Goal: Task Accomplishment & Management: Use online tool/utility

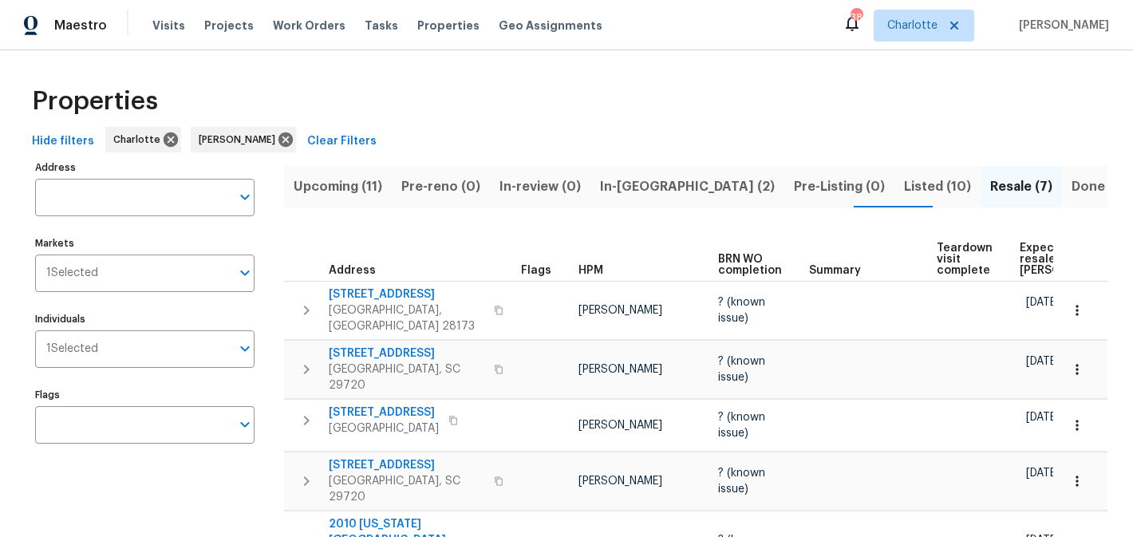
click at [342, 180] on span "Upcoming (11)" at bounding box center [338, 187] width 89 height 22
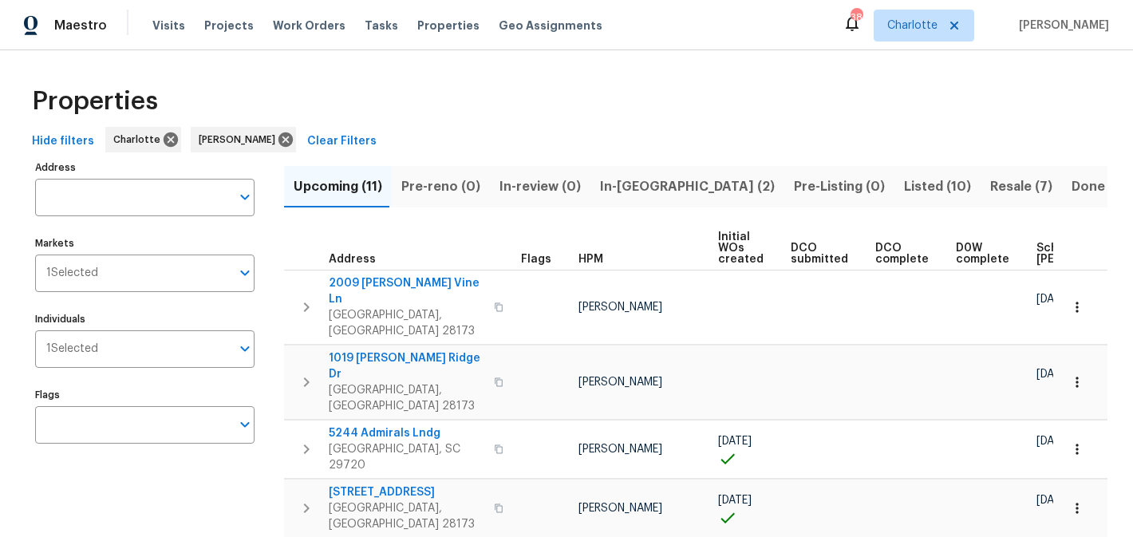
click at [457, 188] on span "Pre-reno (0)" at bounding box center [440, 187] width 79 height 22
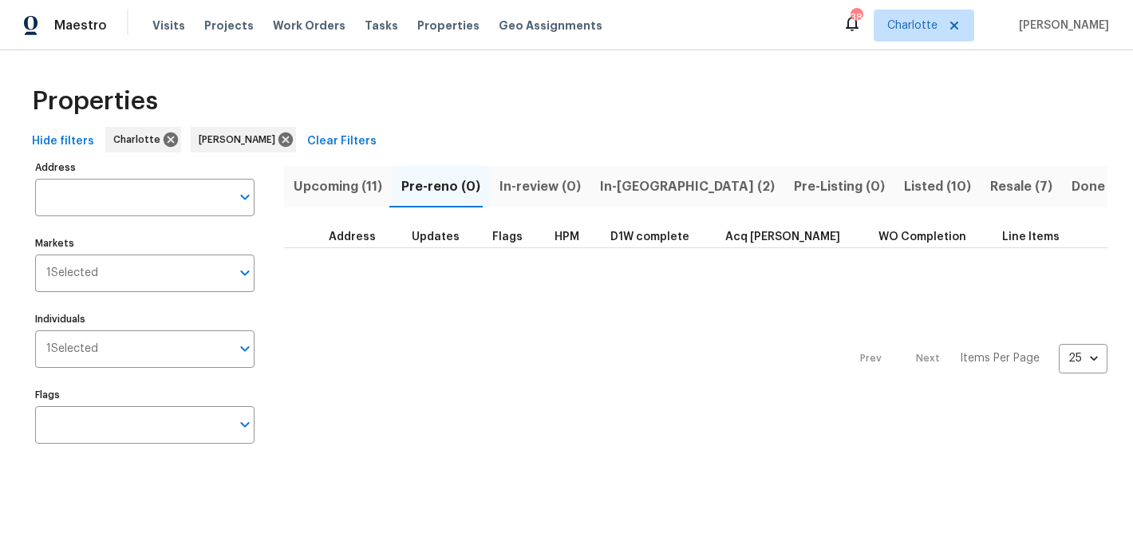
click at [528, 187] on span "In-review (0)" at bounding box center [540, 187] width 81 height 22
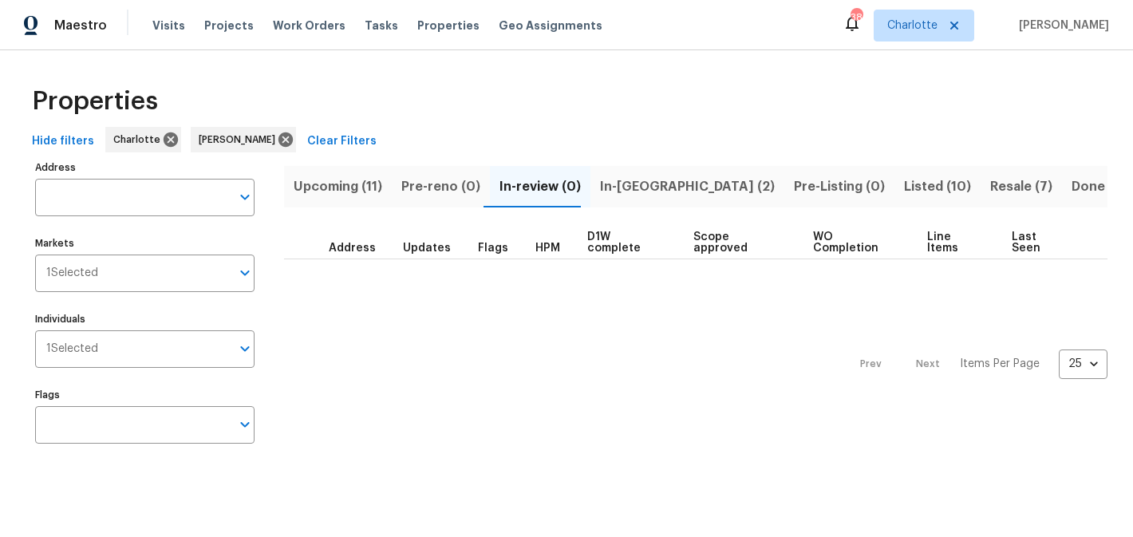
click at [600, 186] on span "In-[GEOGRAPHIC_DATA] (2)" at bounding box center [687, 187] width 175 height 22
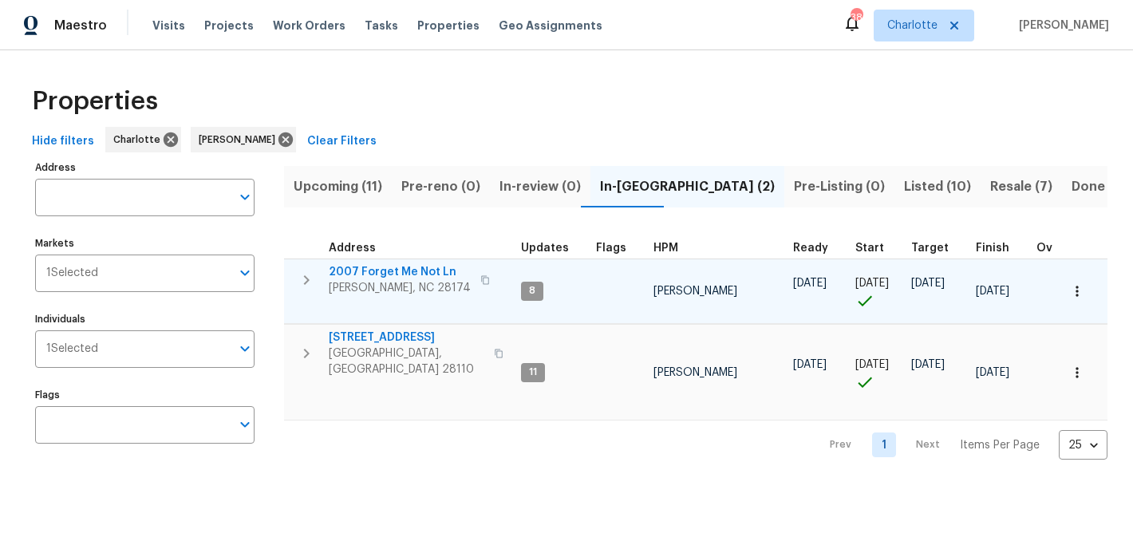
click at [364, 273] on span "2007 Forget Me Not Ln" at bounding box center [400, 272] width 142 height 16
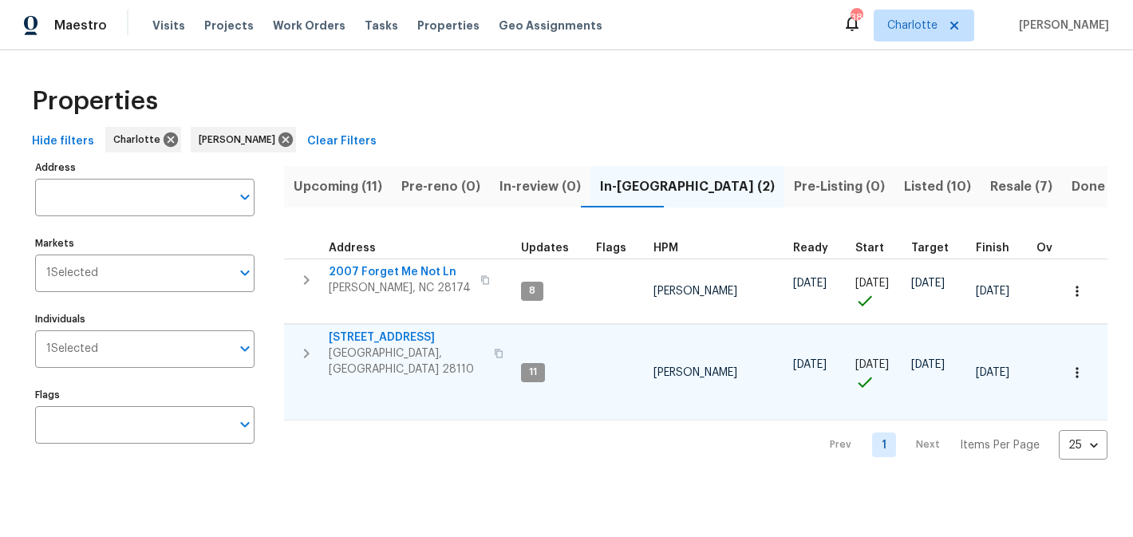
click at [378, 333] on span "[STREET_ADDRESS]" at bounding box center [407, 338] width 156 height 16
click at [148, 347] on input "Individuals" at bounding box center [164, 349] width 132 height 38
type input "[PERSON_NAME]"
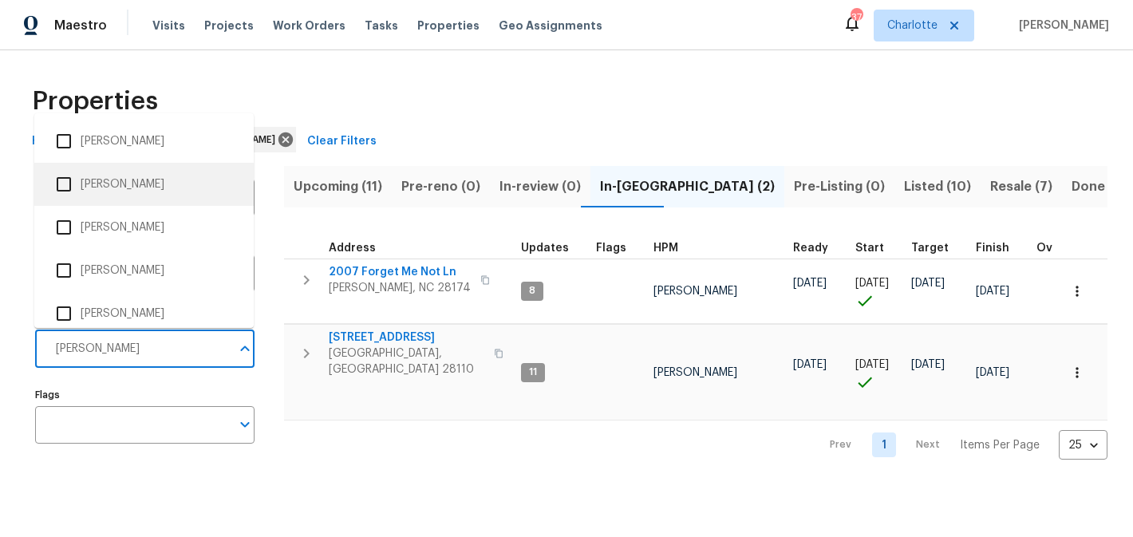
click at [133, 191] on li "[PERSON_NAME]" at bounding box center [144, 185] width 194 height 34
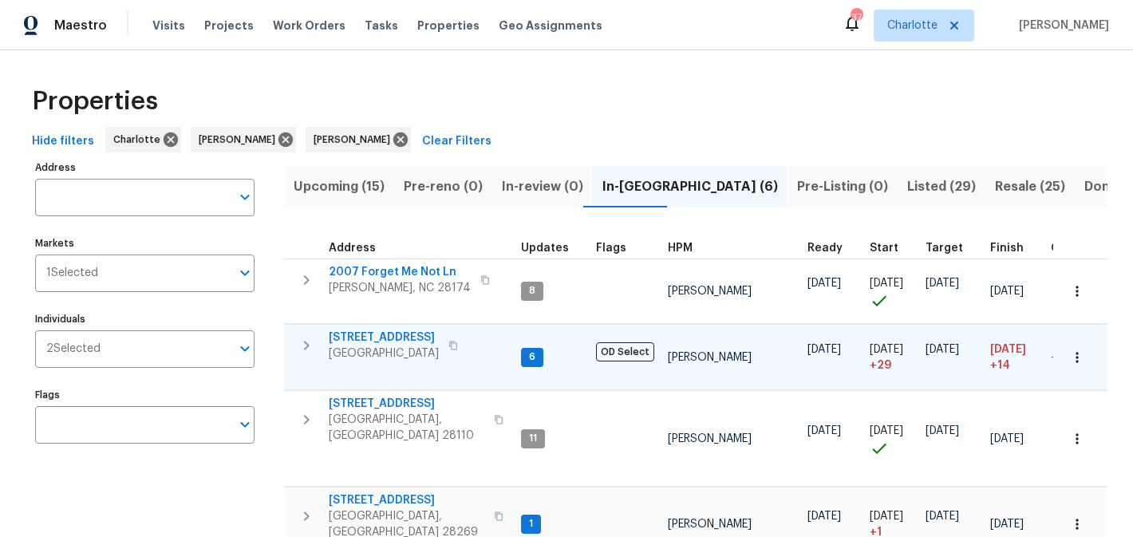
click at [378, 338] on span "[STREET_ADDRESS]" at bounding box center [384, 338] width 110 height 16
click at [277, 139] on icon at bounding box center [286, 140] width 18 height 18
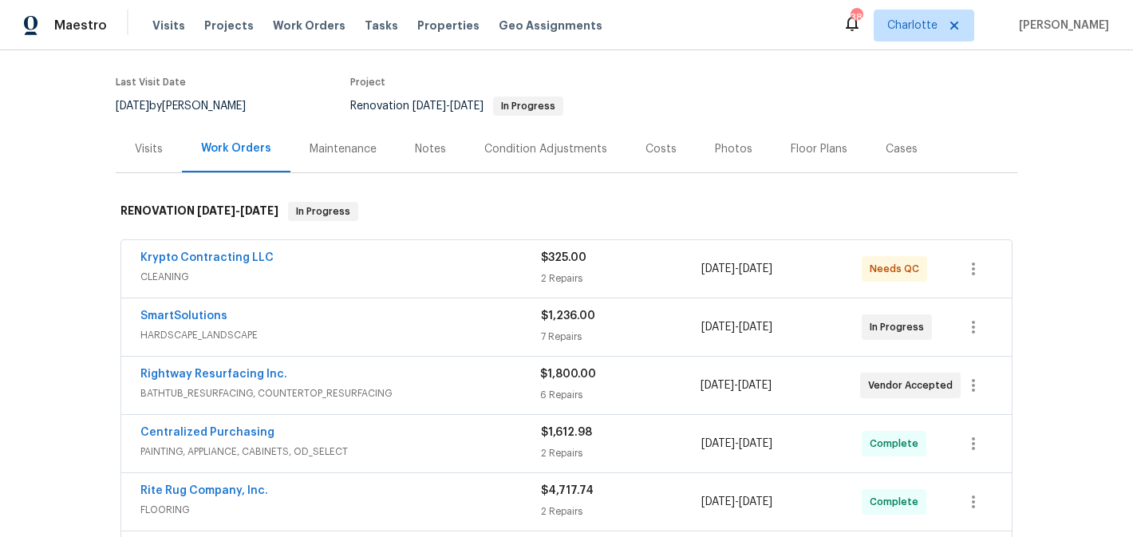
scroll to position [46, 0]
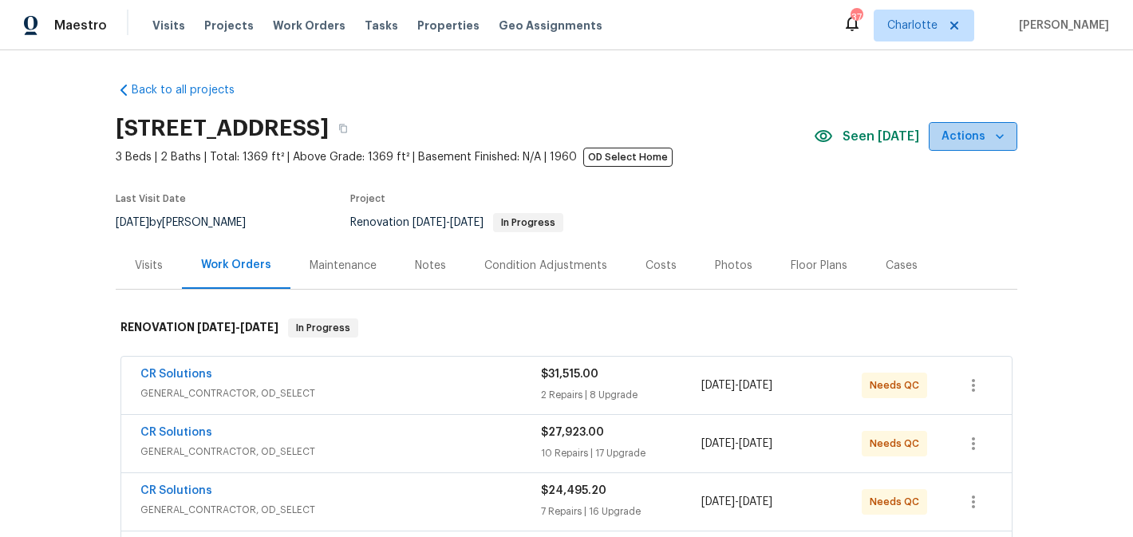
click at [980, 148] on button "Actions" at bounding box center [973, 137] width 89 height 30
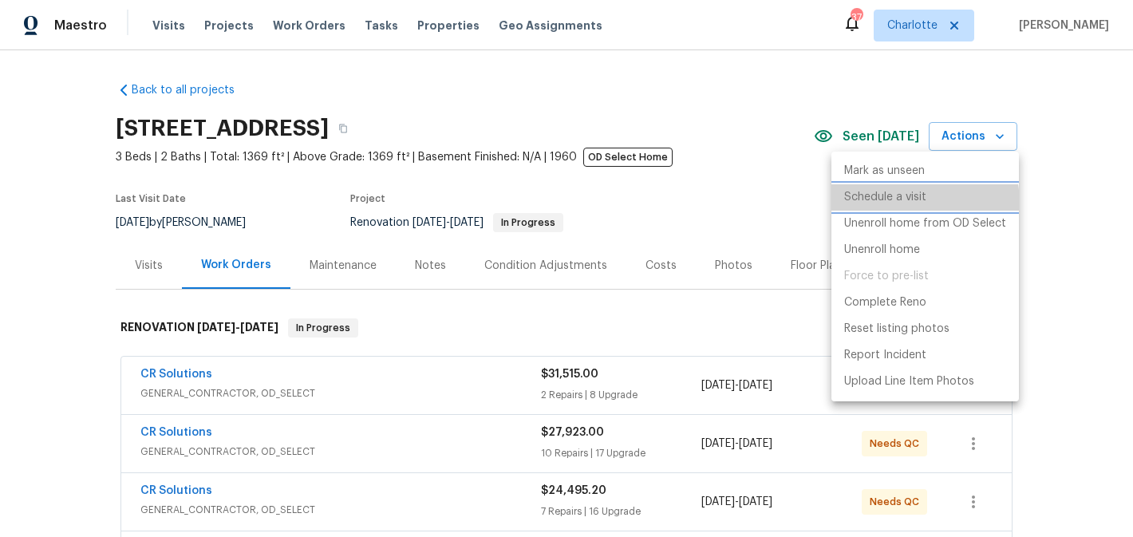
click at [908, 203] on p "Schedule a visit" at bounding box center [885, 197] width 82 height 17
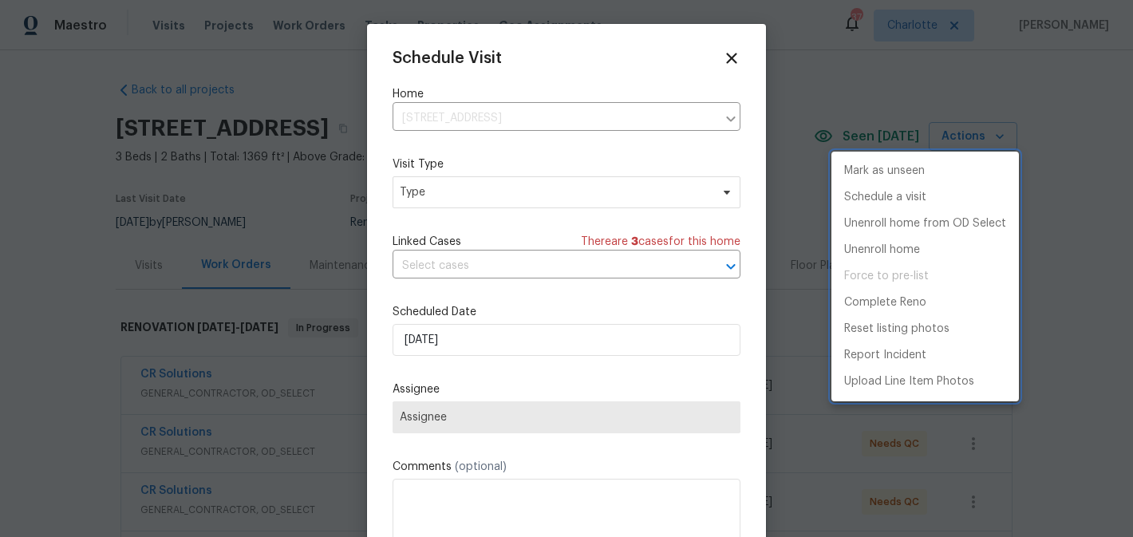
click at [537, 200] on div at bounding box center [566, 268] width 1133 height 537
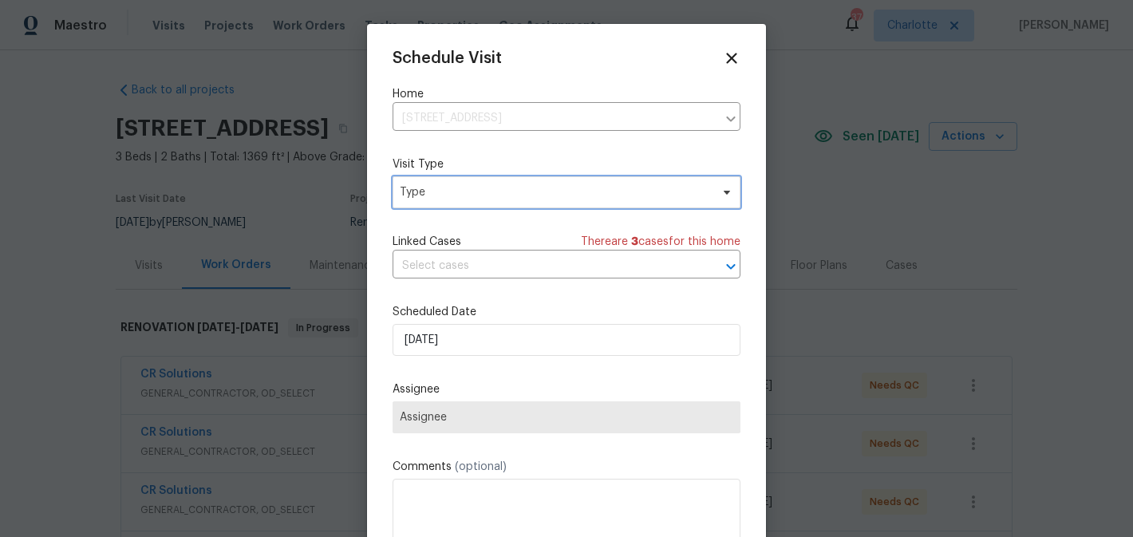
click at [537, 200] on span "Type" at bounding box center [567, 192] width 348 height 32
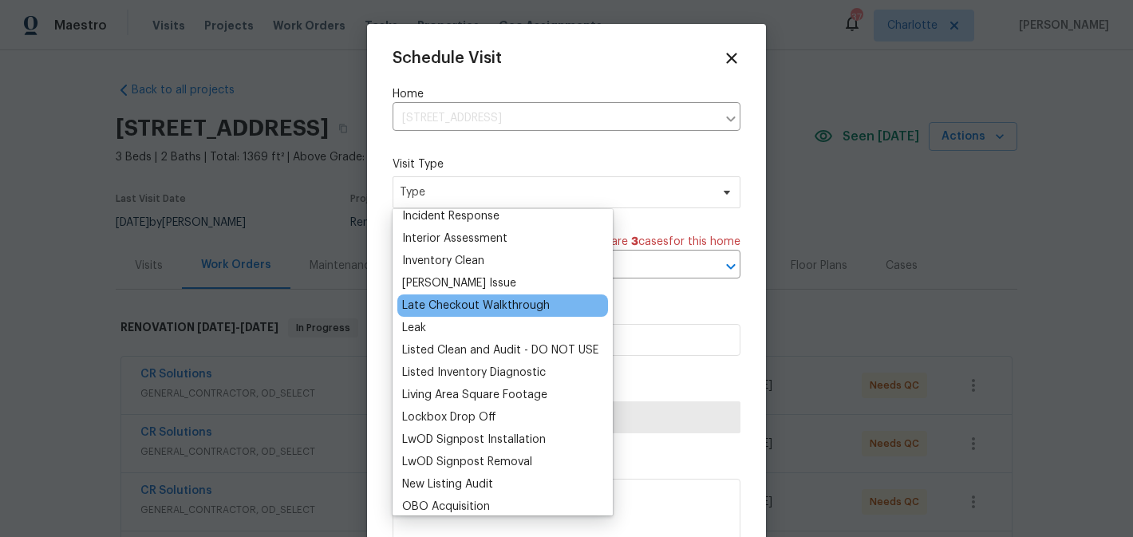
scroll to position [642, 0]
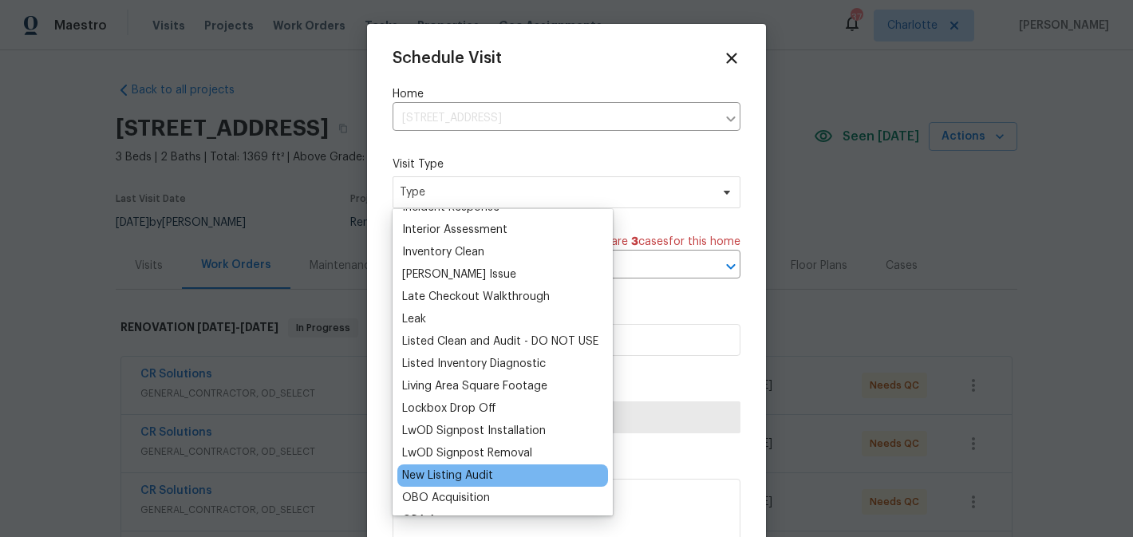
click at [471, 473] on div "New Listing Audit" at bounding box center [447, 476] width 91 height 16
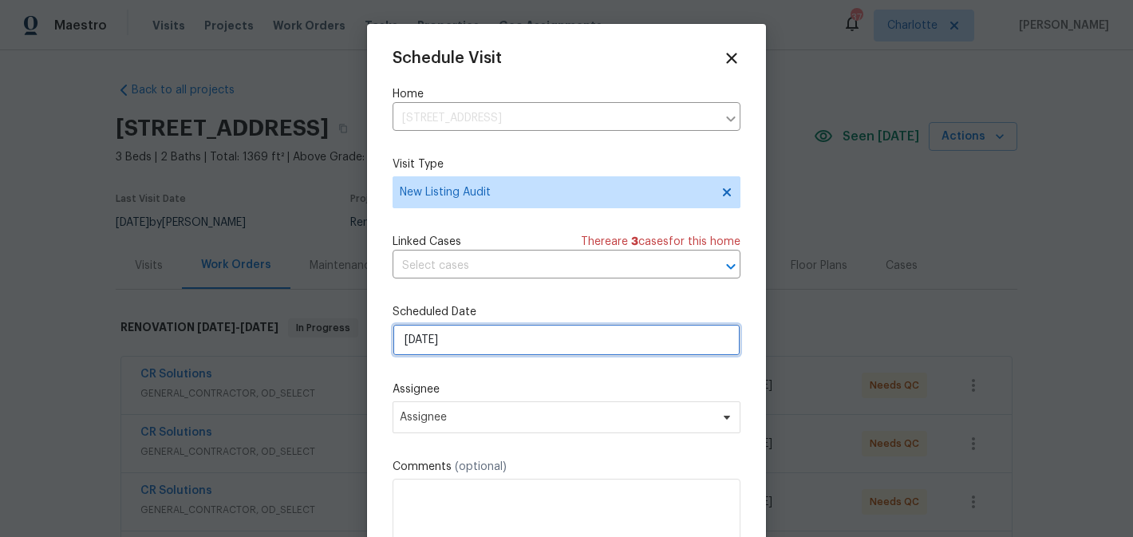
click at [561, 338] on input "[DATE]" at bounding box center [567, 340] width 348 height 32
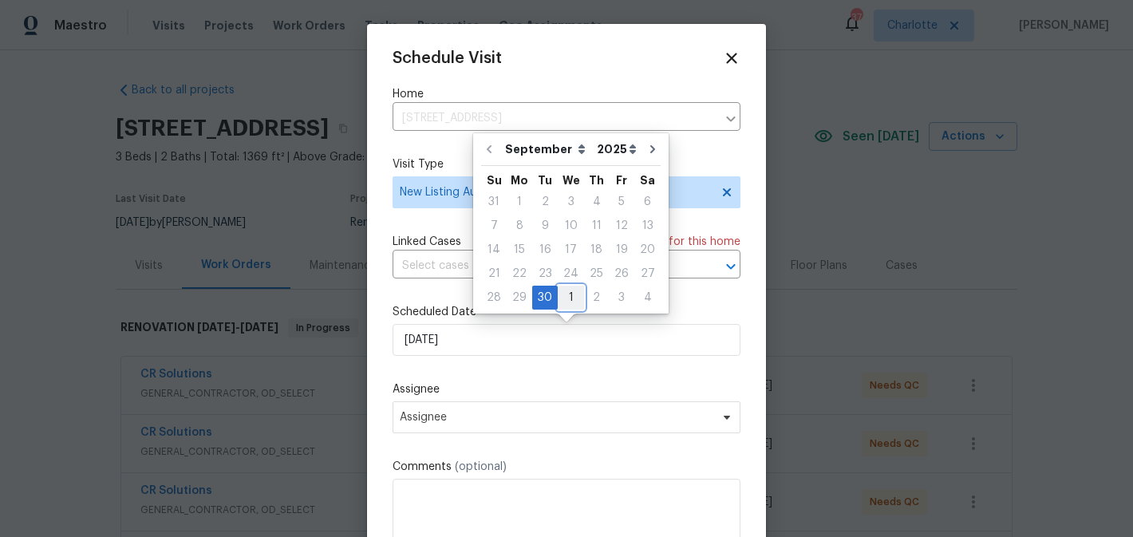
click at [572, 295] on div "1" at bounding box center [571, 298] width 26 height 22
type input "[DATE]"
select select "9"
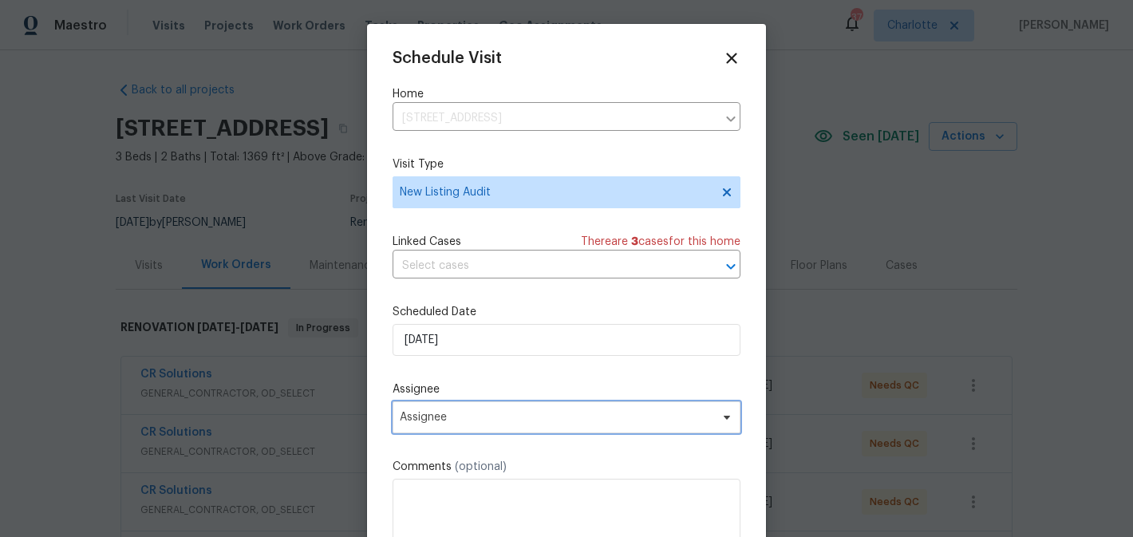
click at [491, 417] on span "Assignee" at bounding box center [556, 417] width 313 height 13
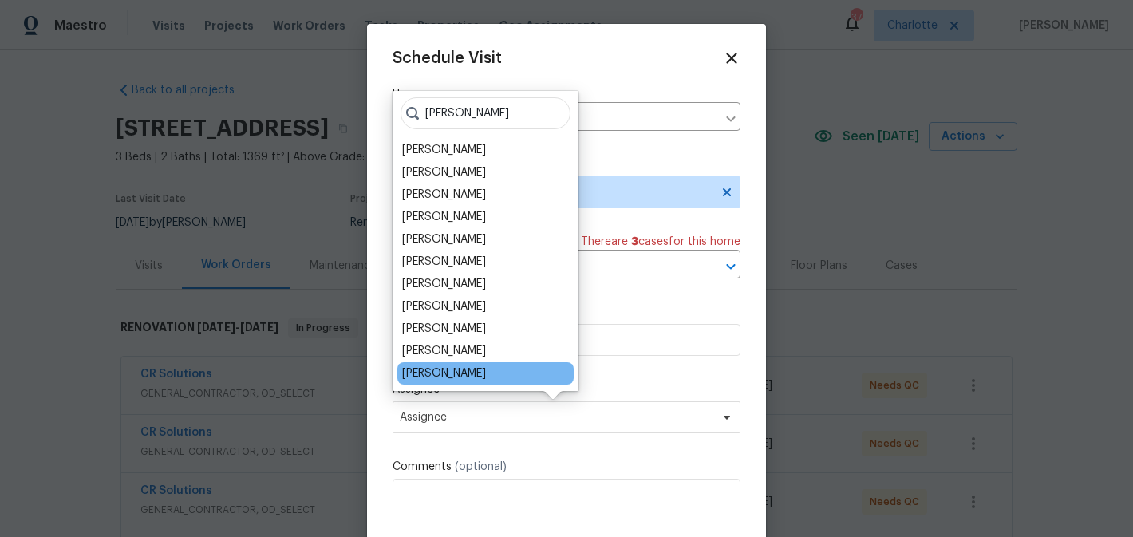
type input "[PERSON_NAME]"
click at [466, 378] on div "[PERSON_NAME]" at bounding box center [444, 374] width 84 height 16
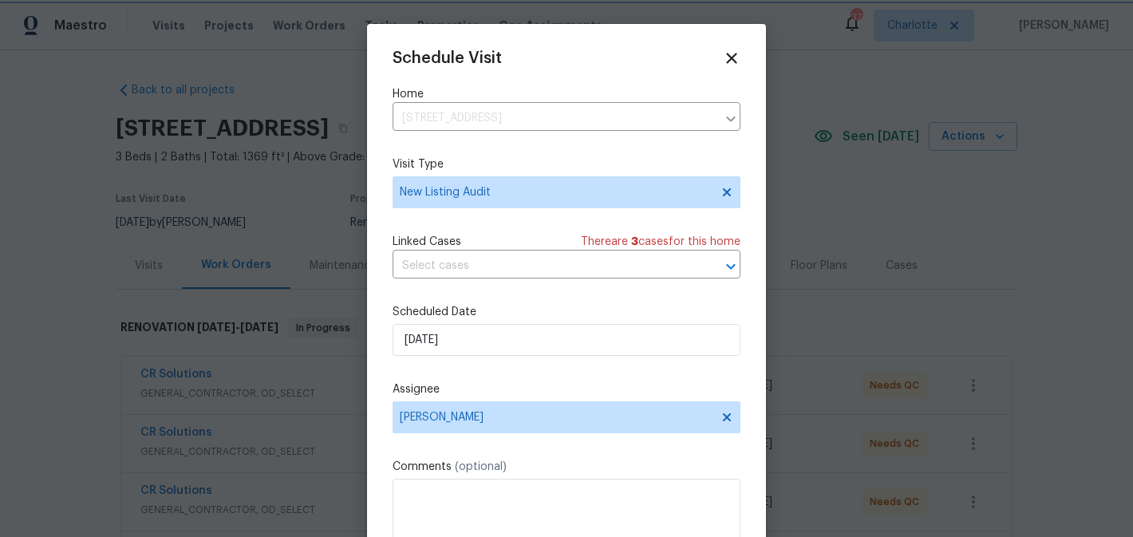
scroll to position [29, 0]
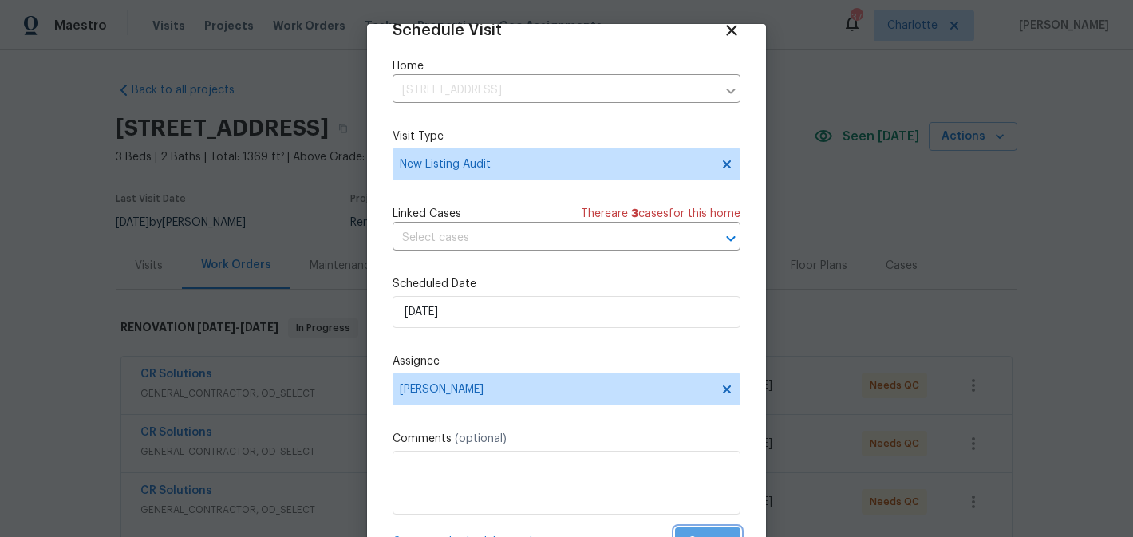
click at [707, 532] on span "Create" at bounding box center [708, 542] width 40 height 20
